Goal: Information Seeking & Learning: Learn about a topic

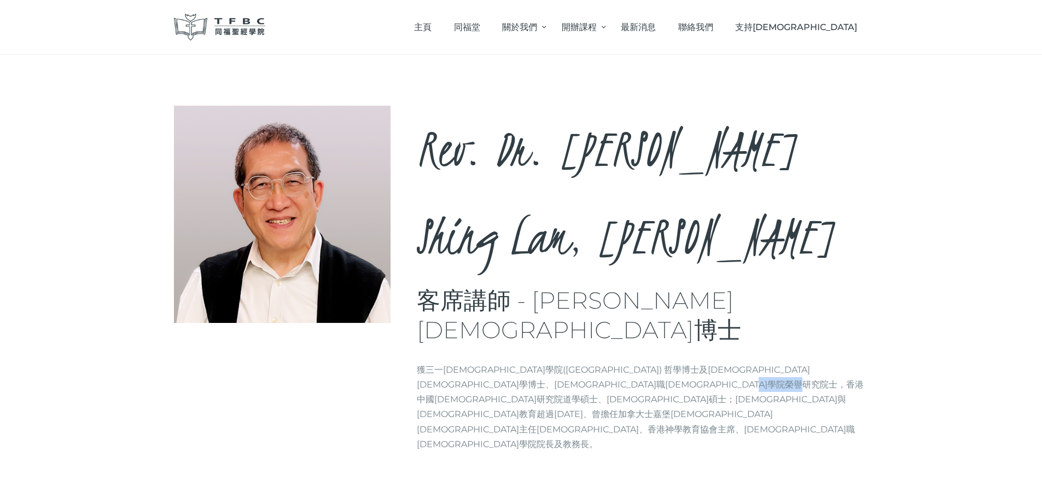
drag, startPoint x: 448, startPoint y: 283, endPoint x: 503, endPoint y: 285, distance: 55.3
click at [503, 362] on p "獲三一神學院(Trinity Theological Seminary) 哲學博士及教牧學博士、牧職神學院榮譽研究院士，香港中國神學研究院道學碩士、神學碩士；…" at bounding box center [643, 406] width 452 height 89
drag, startPoint x: 503, startPoint y: 281, endPoint x: 446, endPoint y: 281, distance: 56.9
click at [446, 362] on p "獲三一神學院(Trinity Theological Seminary) 哲學博士及教牧學博士、牧職神學院榮譽研究院士，香港中國神學研究院道學碩士、神學碩士；…" at bounding box center [643, 406] width 452 height 89
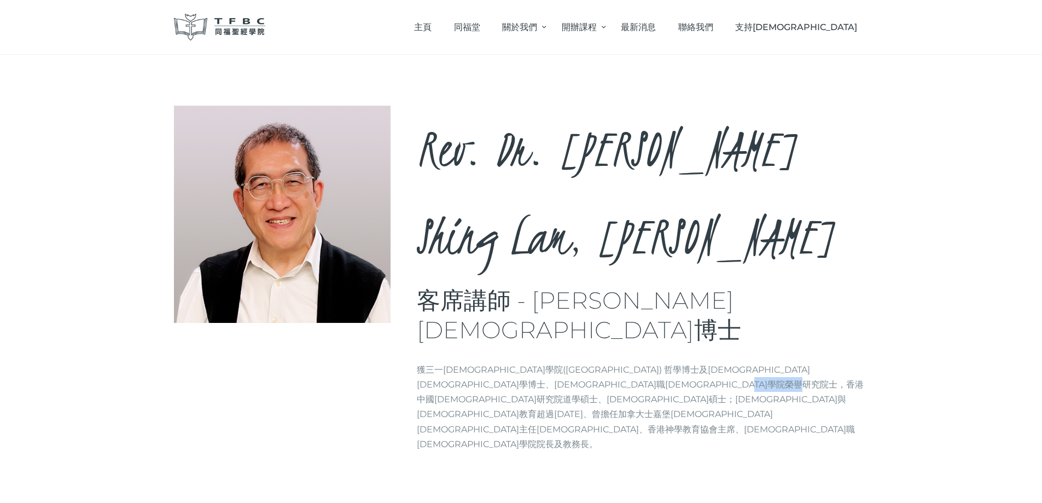
click at [450, 362] on p "獲三一神學院(Trinity Theological Seminary) 哲學博士及教牧學博士、牧職神學院榮譽研究院士，香港中國神學研究院道學碩士、神學碩士；…" at bounding box center [643, 406] width 452 height 89
drag, startPoint x: 450, startPoint y: 281, endPoint x: 506, endPoint y: 282, distance: 56.3
click at [506, 362] on p "獲三一神學院(Trinity Theological Seminary) 哲學博士及教牧學博士、牧職神學院榮譽研究院士，香港中國神學研究院道學碩士、神學碩士；…" at bounding box center [643, 406] width 452 height 89
click at [504, 362] on p "獲三一神學院(Trinity Theological Seminary) 哲學博士及教牧學博士、牧職神學院榮譽研究院士，香港中國神學研究院道學碩士、神學碩士；…" at bounding box center [643, 406] width 452 height 89
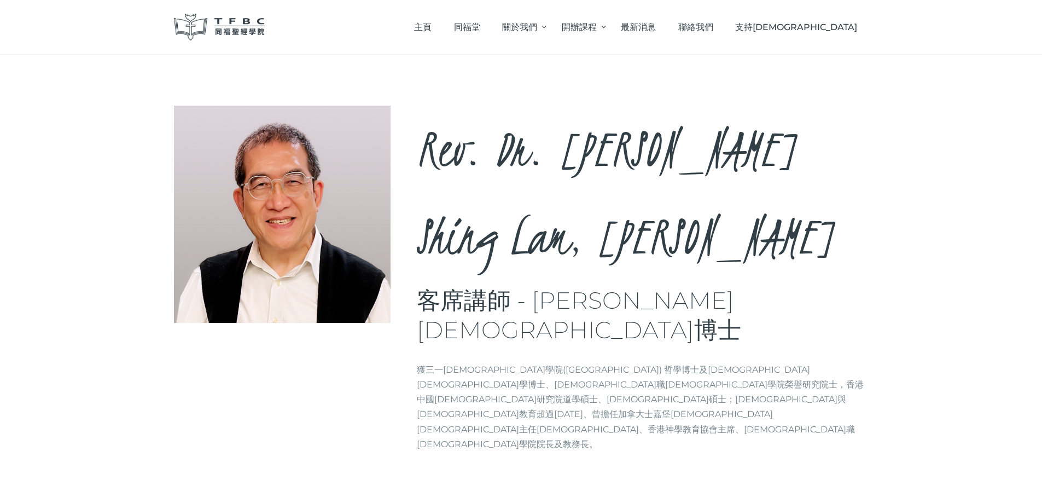
click at [252, 28] on img at bounding box center [220, 27] width 92 height 27
